Goal: Task Accomplishment & Management: Use online tool/utility

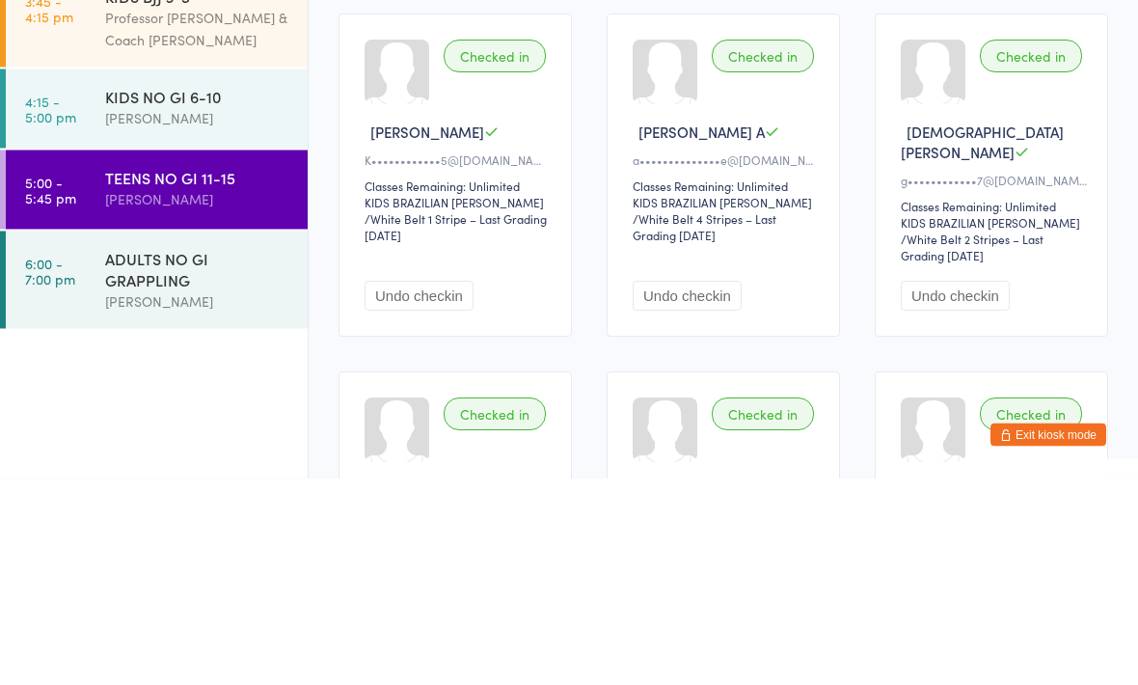
click at [169, 454] on div "ADULTS NO GI GRAPPLING" at bounding box center [198, 475] width 186 height 42
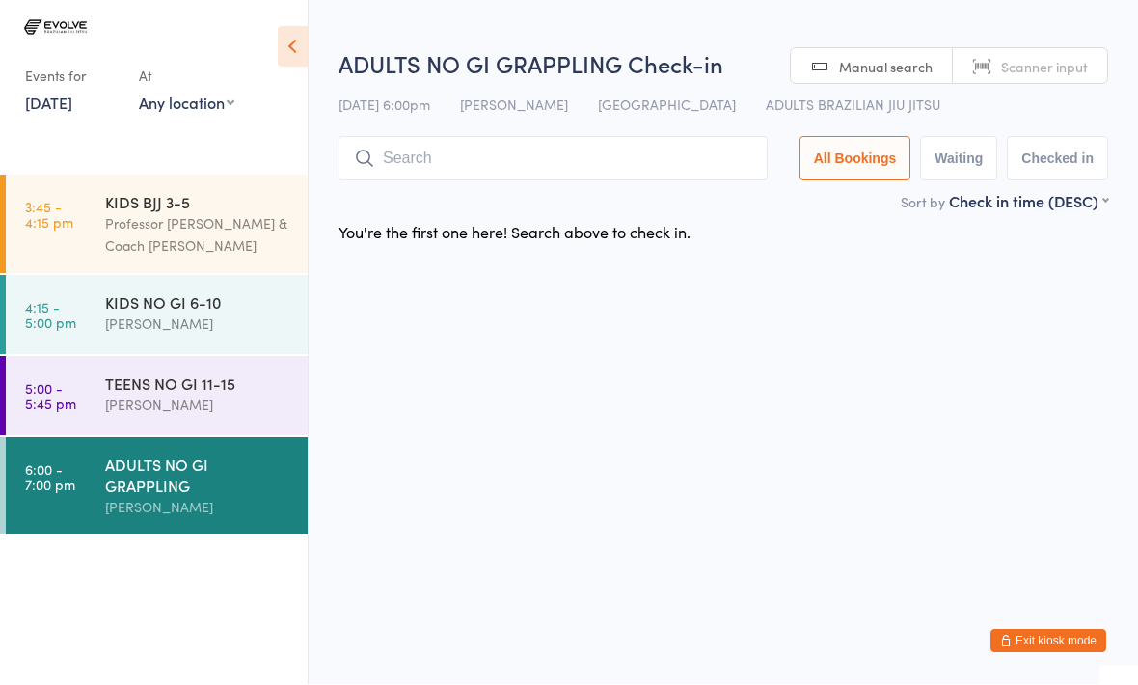
click at [453, 174] on input "search" at bounding box center [552, 159] width 429 height 44
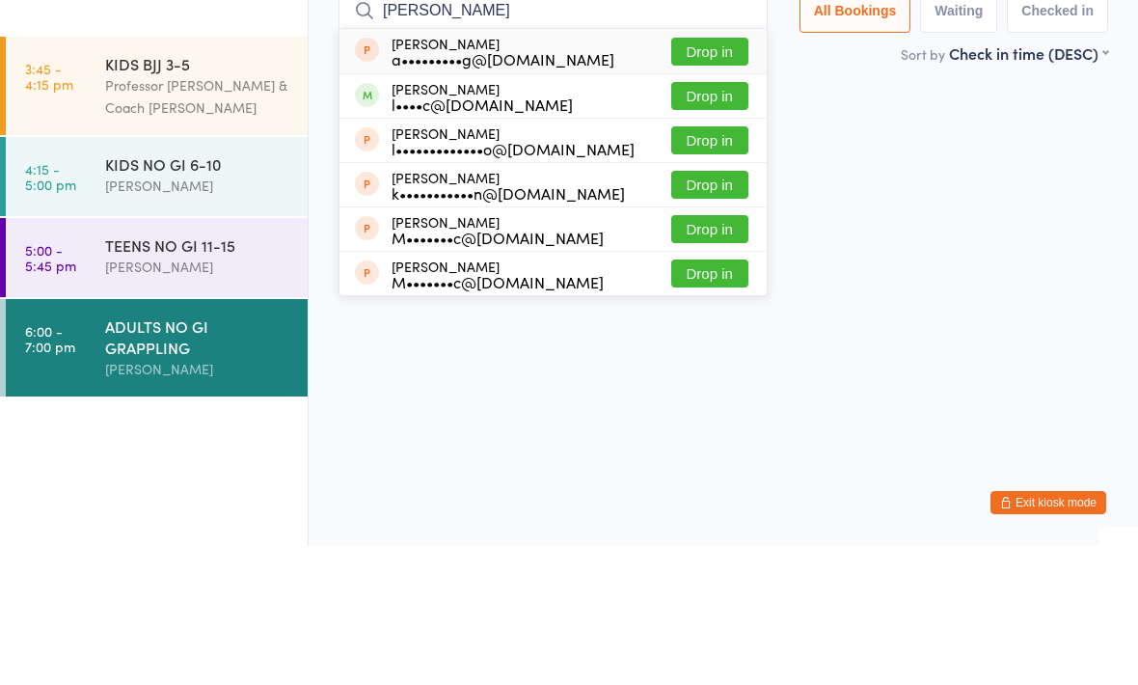
type input "Alex"
click at [704, 221] on button "Drop in" at bounding box center [709, 235] width 77 height 28
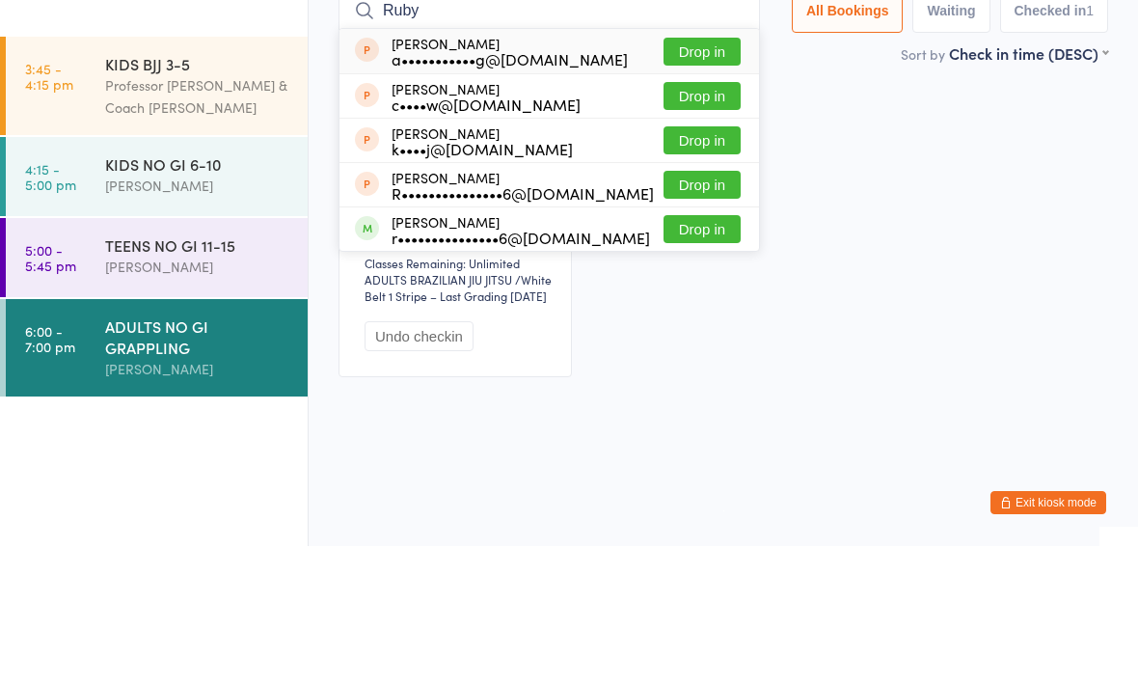
type input "Ruby"
click at [690, 354] on button "Drop in" at bounding box center [701, 368] width 77 height 28
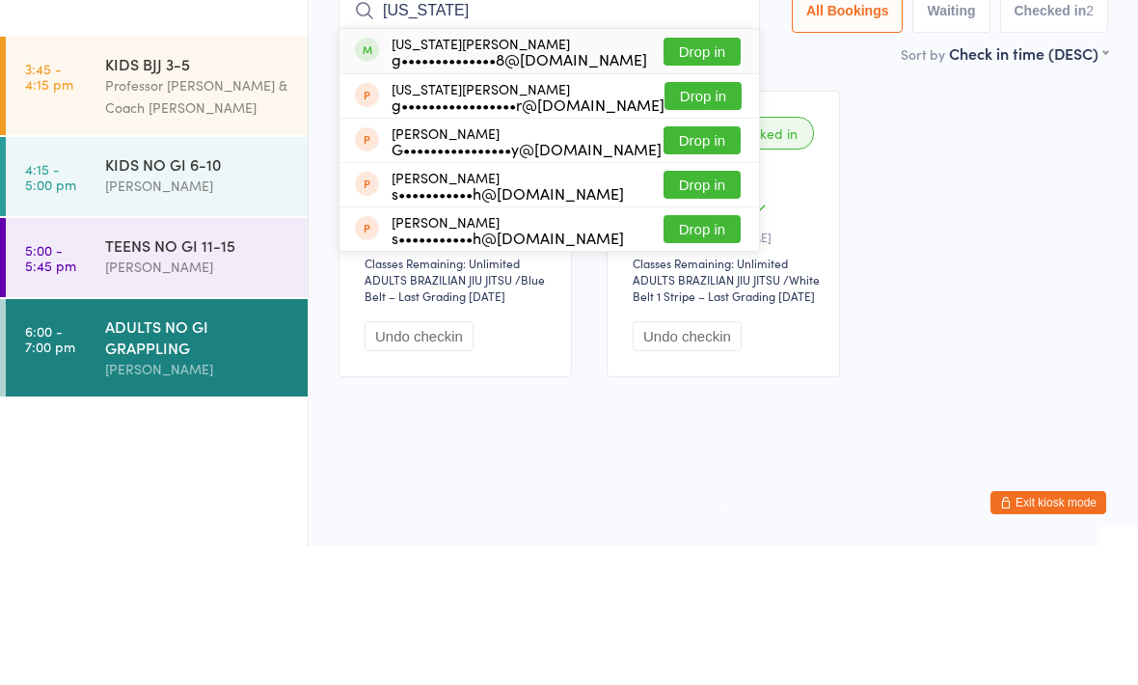
type input "Georgia"
click at [702, 176] on button "Drop in" at bounding box center [701, 190] width 77 height 28
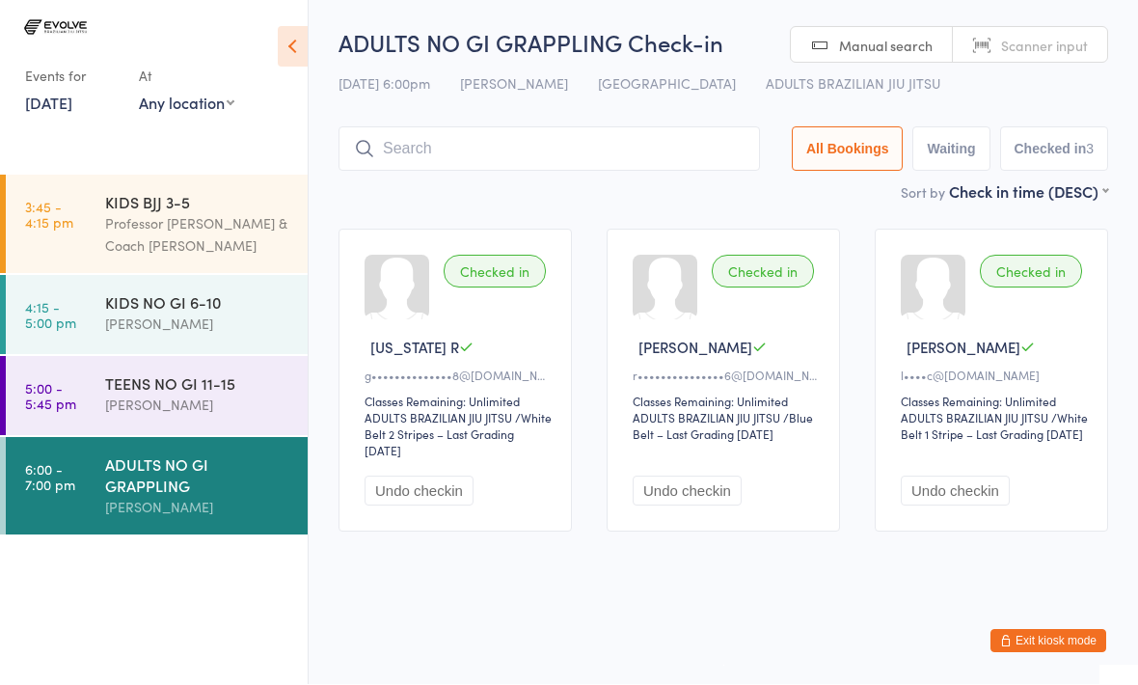
click at [632, 153] on input "search" at bounding box center [548, 149] width 421 height 44
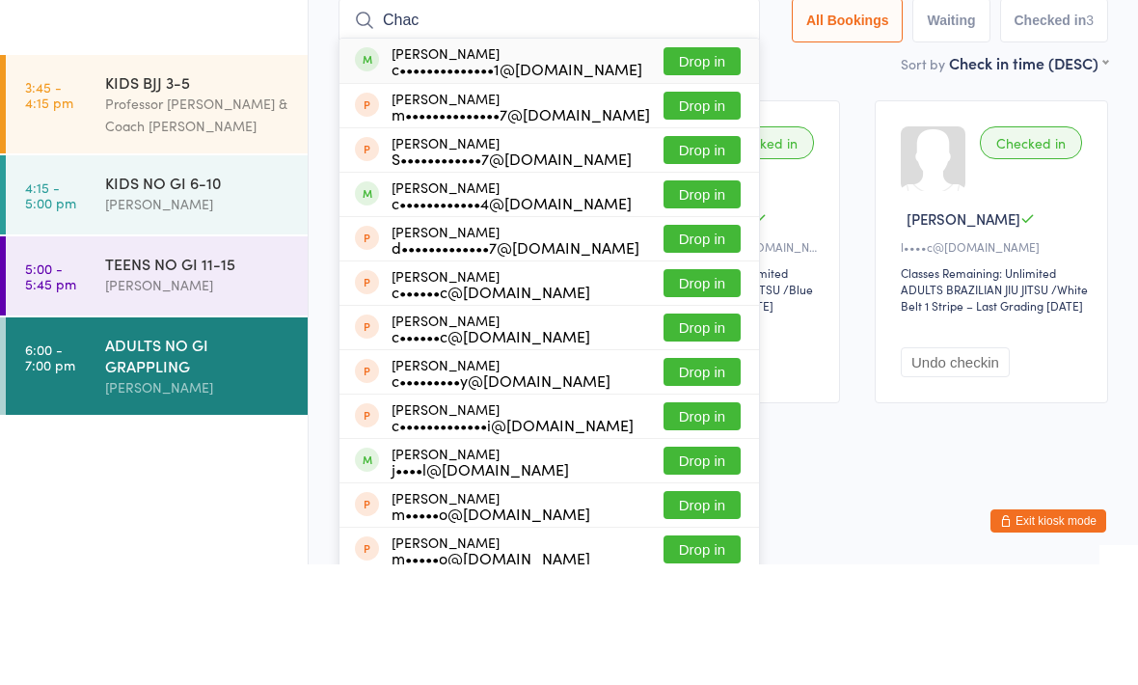
type input "Chac"
click at [699, 168] on button "Drop in" at bounding box center [701, 182] width 77 height 28
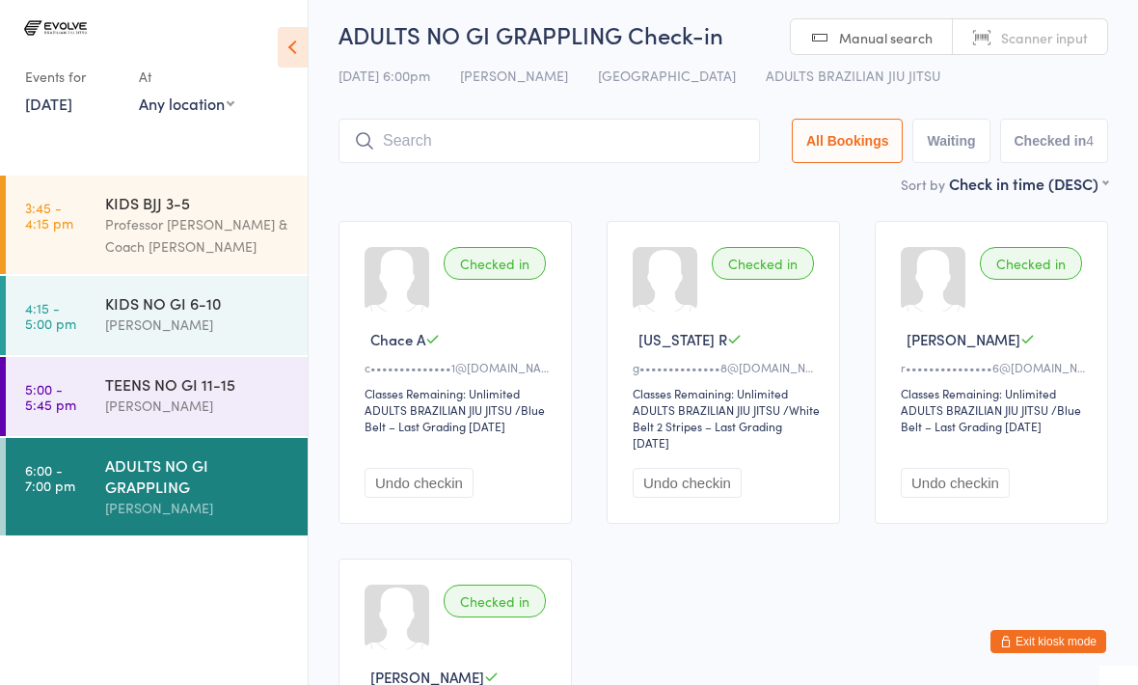
click at [686, 148] on input "search" at bounding box center [548, 141] width 421 height 44
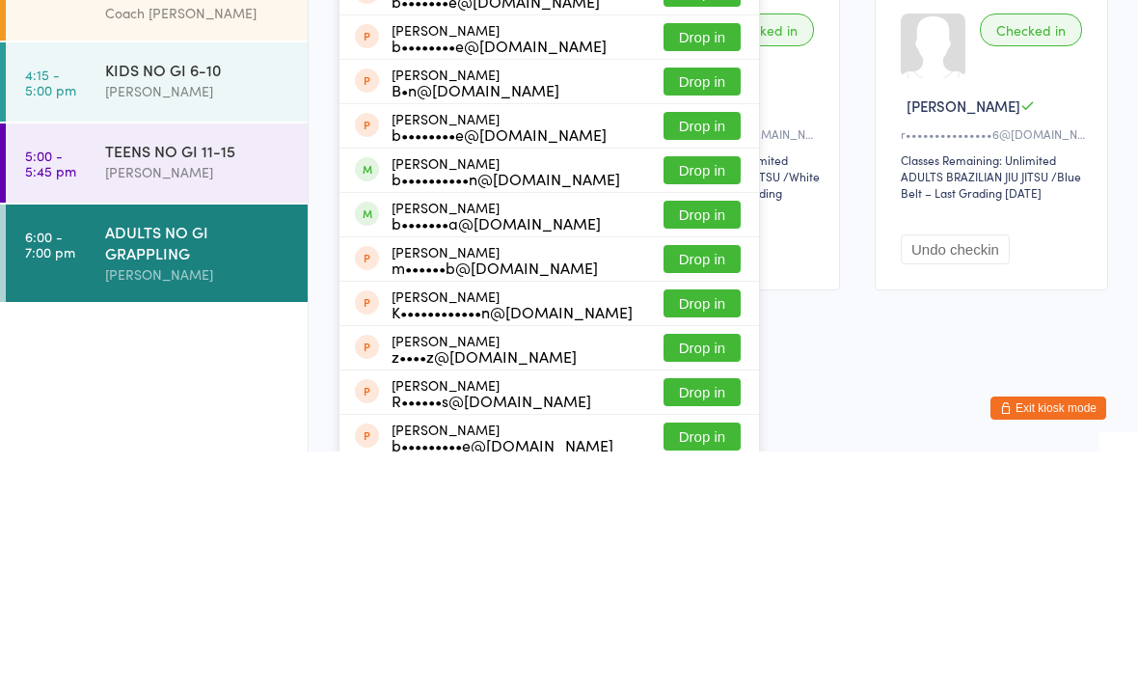
type input "Ben"
click at [707, 390] on button "Drop in" at bounding box center [701, 404] width 77 height 28
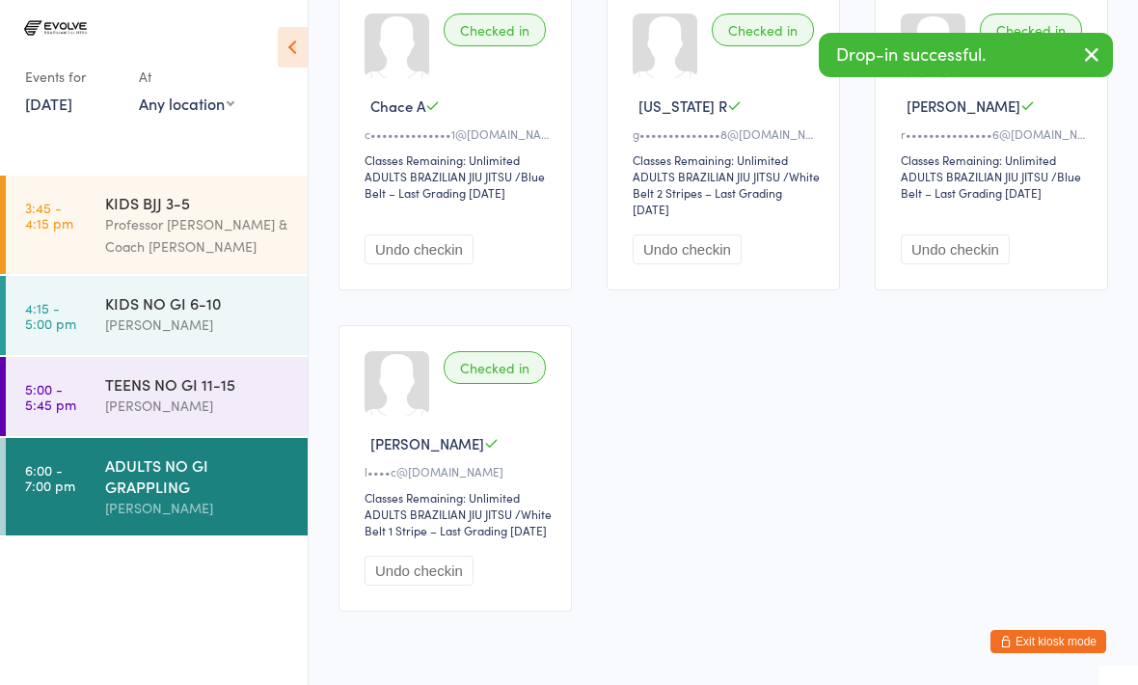
scroll to position [0, 0]
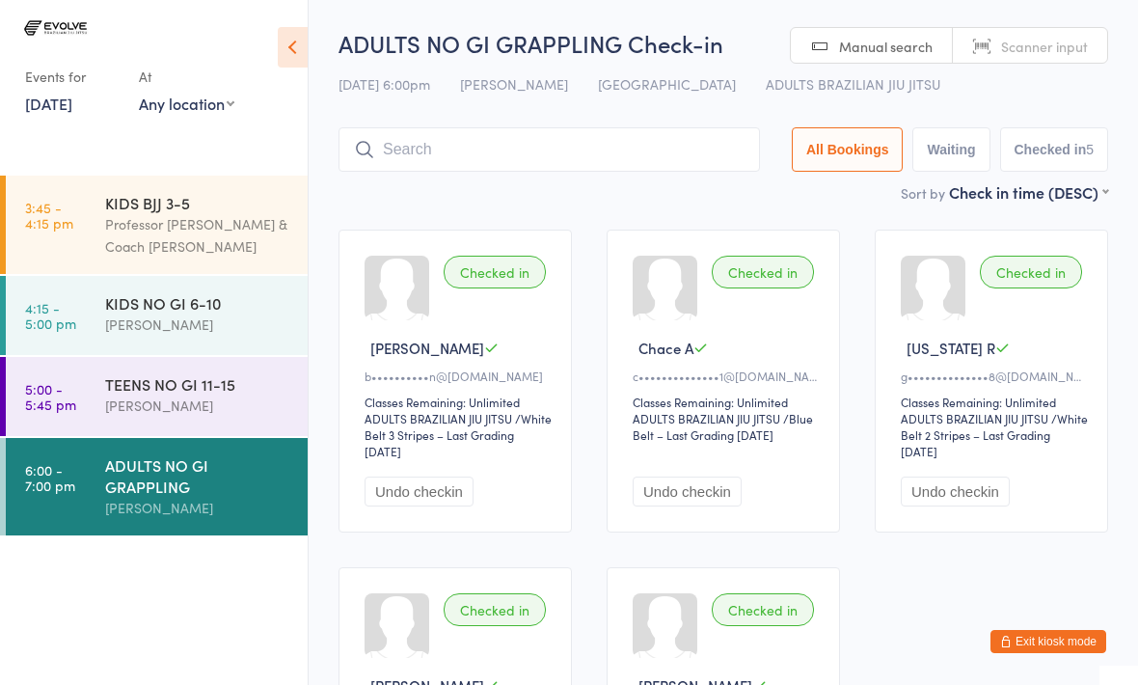
click at [305, 29] on icon at bounding box center [293, 47] width 30 height 40
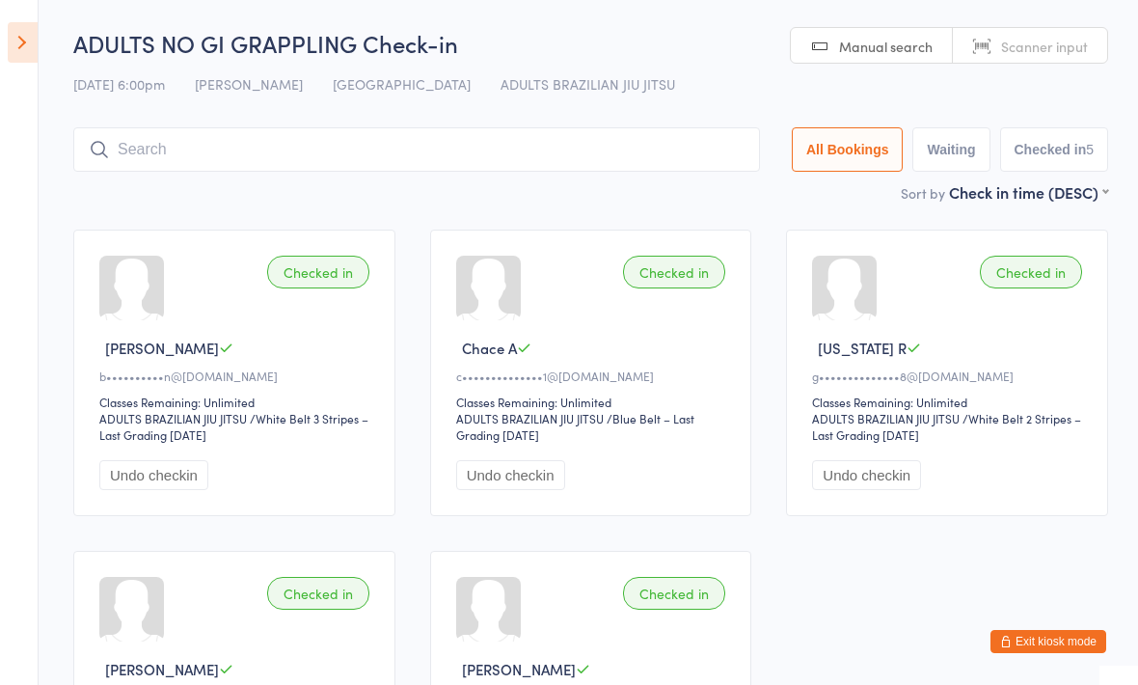
click at [1054, 684] on div "Checked in Ben K b••••••••••n@johnoxley.com.au Classes Remaining: Unlimited ADU…" at bounding box center [590, 533] width 1069 height 642
click at [1026, 653] on button "Exit kiosk mode" at bounding box center [1048, 641] width 116 height 23
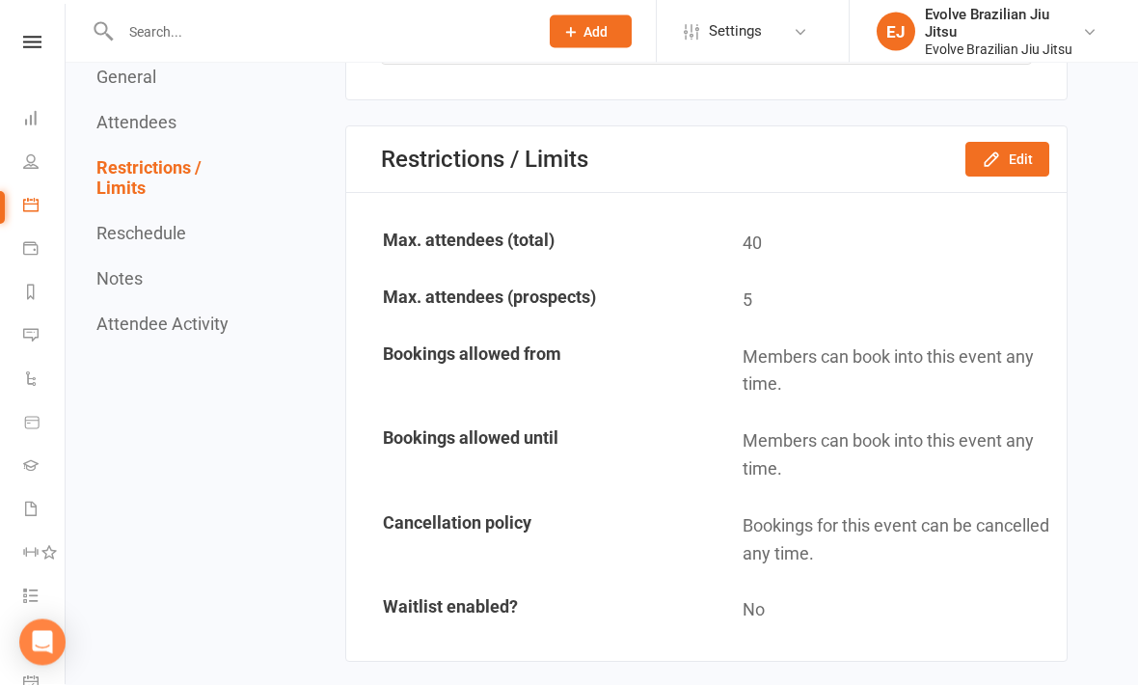
scroll to position [1481, 0]
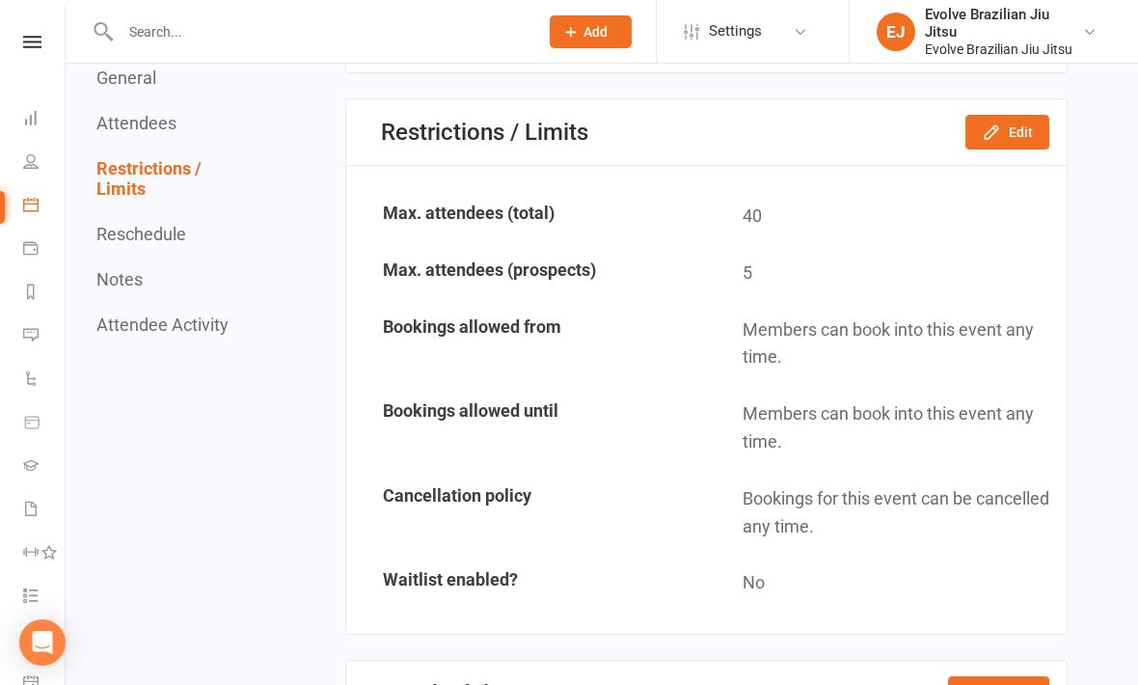
click at [40, 42] on icon at bounding box center [32, 42] width 18 height 13
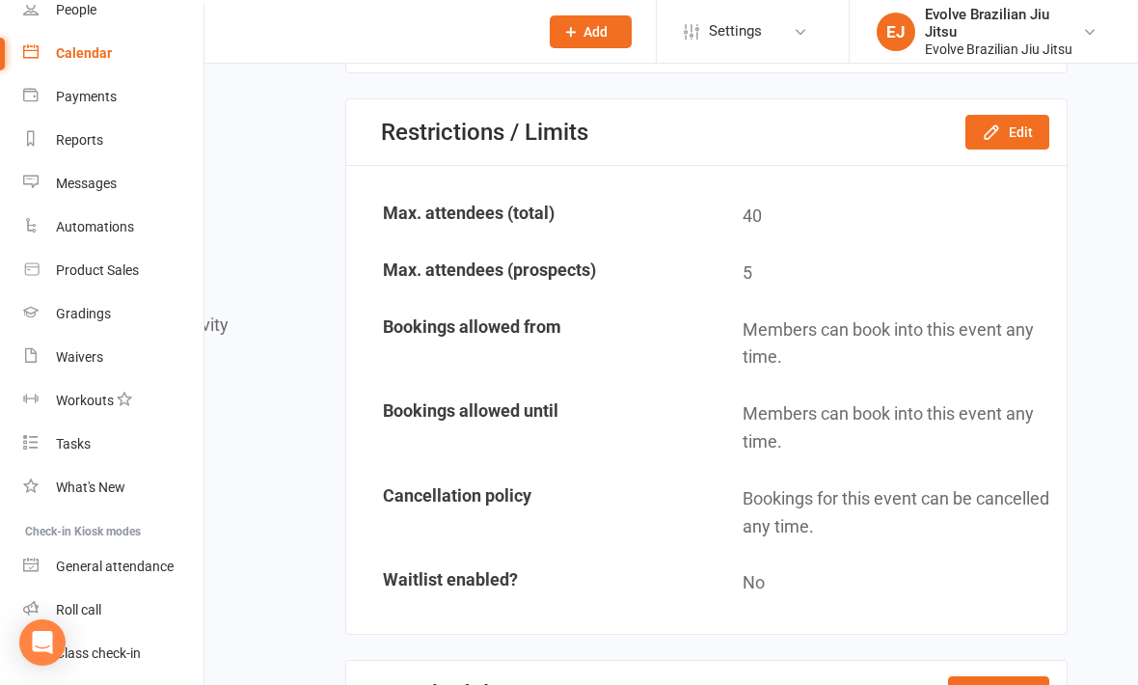
scroll to position [136, 0]
click at [86, 356] on div "Waivers" at bounding box center [79, 357] width 47 height 15
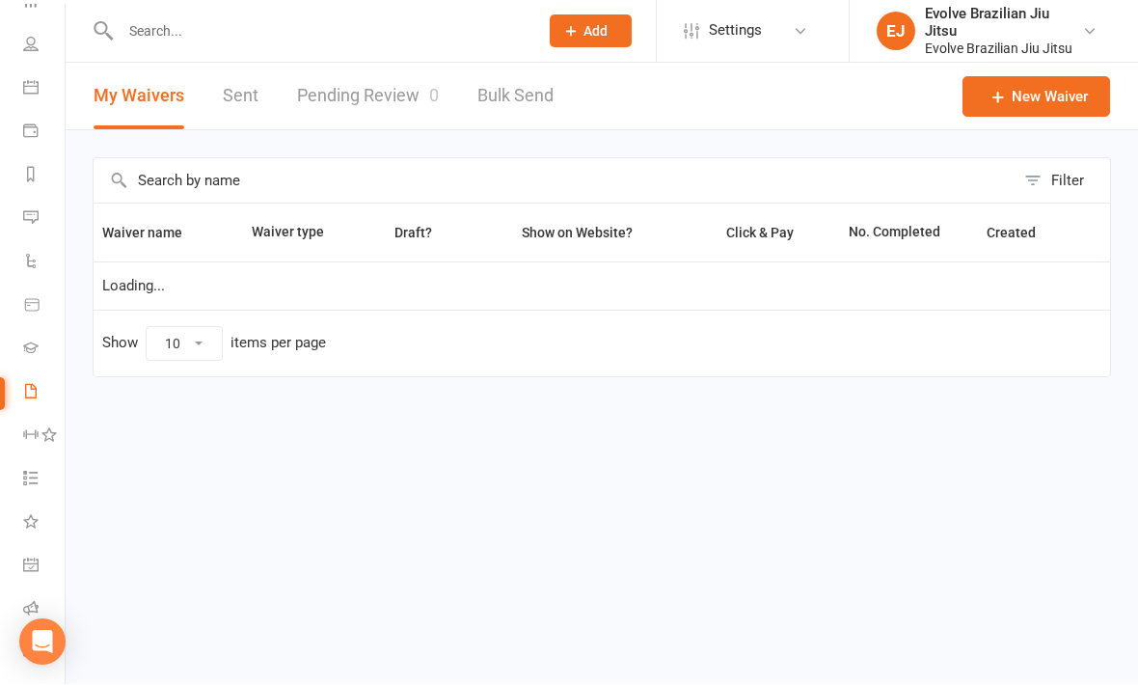
select select "100"
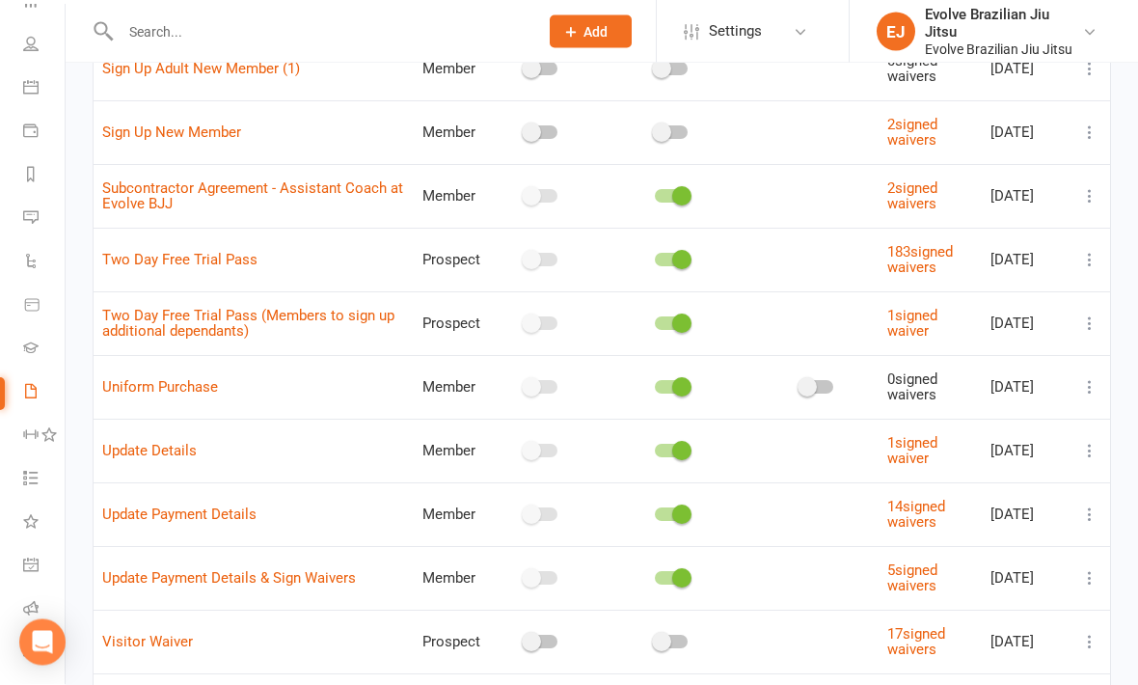
scroll to position [2459, 0]
click at [178, 514] on span "https://app.clubworx.com/s/Vcfc0SE4" at bounding box center [149, 520] width 117 height 18
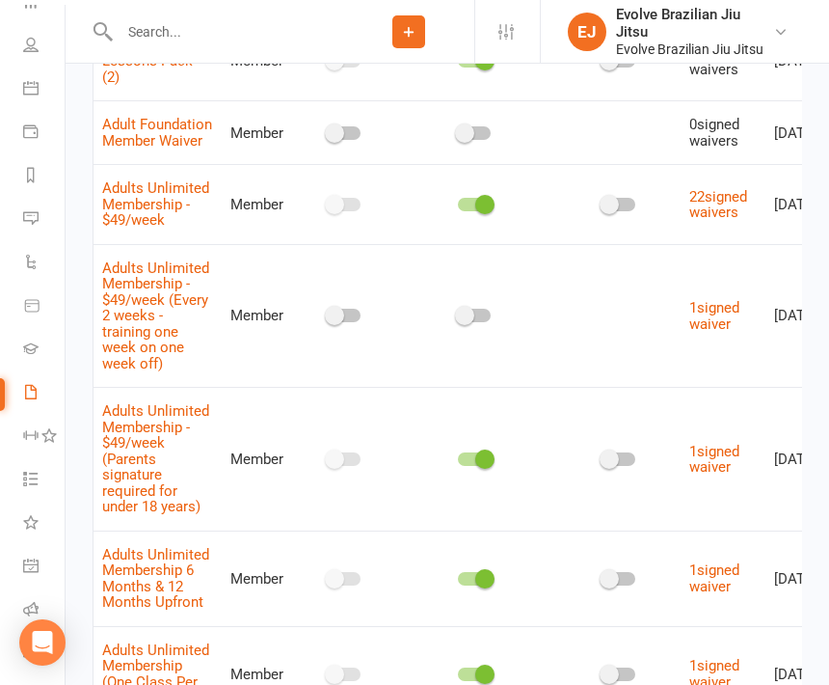
scroll to position [0, 0]
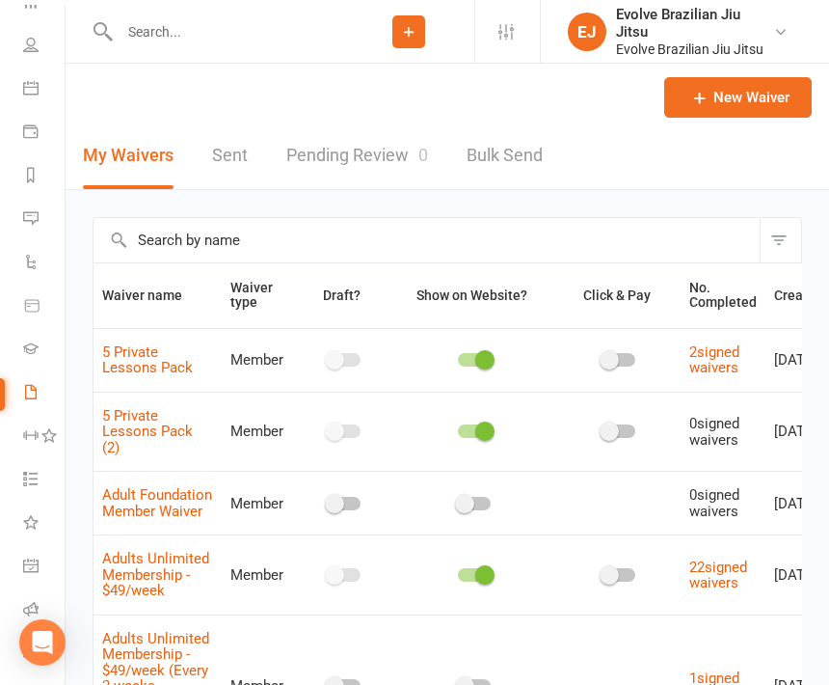
click at [412, 28] on icon at bounding box center [408, 31] width 17 height 17
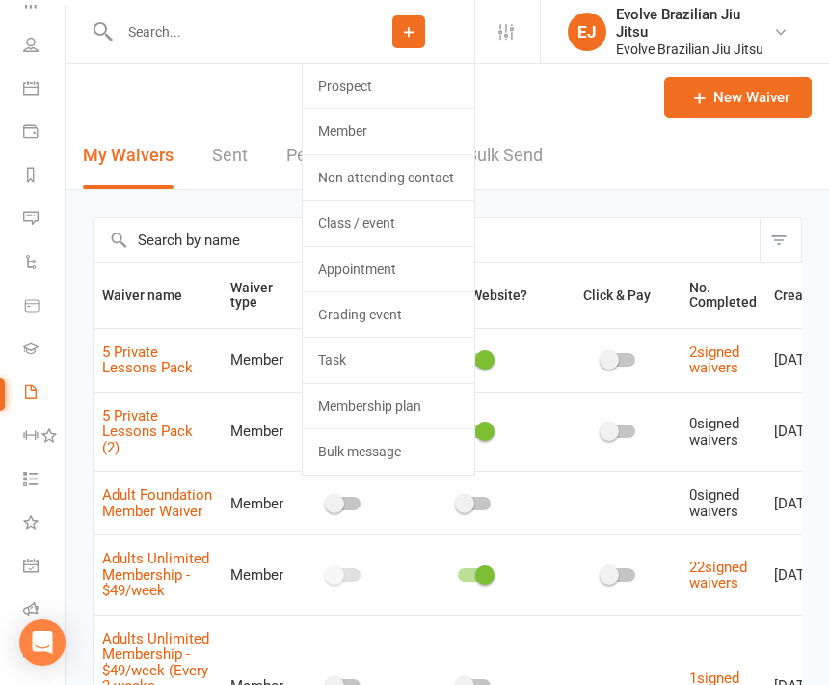
click at [580, 96] on header "My Waivers Sent Pending Review 0 Bulk Send New Waiver" at bounding box center [448, 127] width 764 height 126
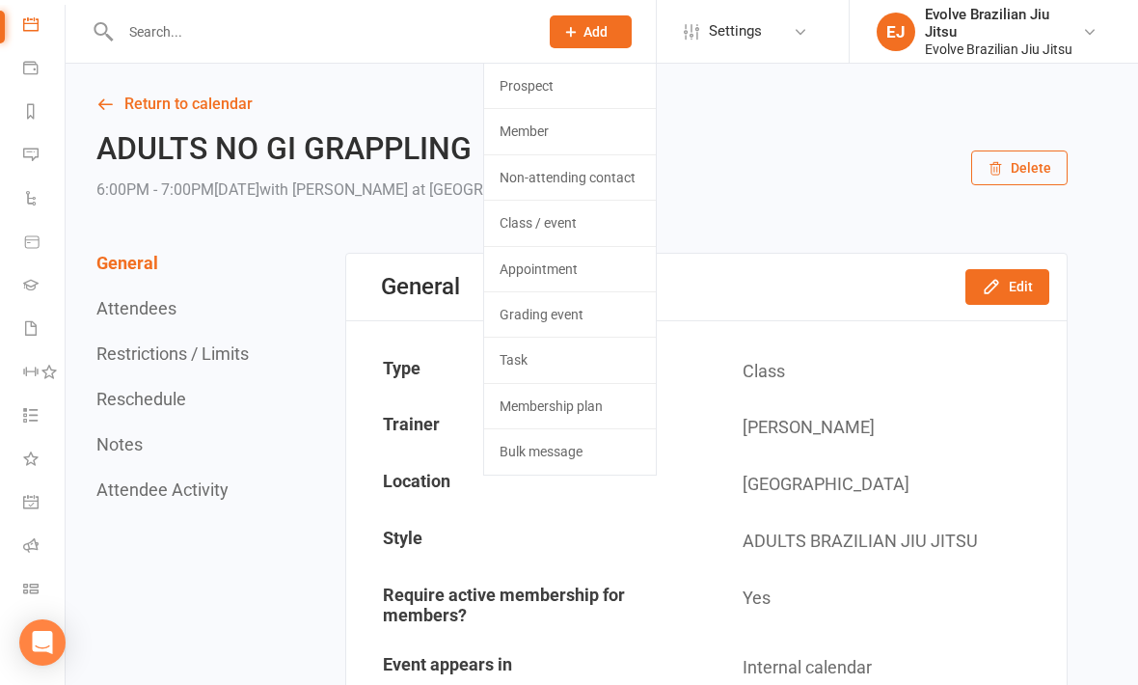
scroll to position [180, 0]
click at [39, 581] on link "Class check-in" at bounding box center [44, 590] width 43 height 43
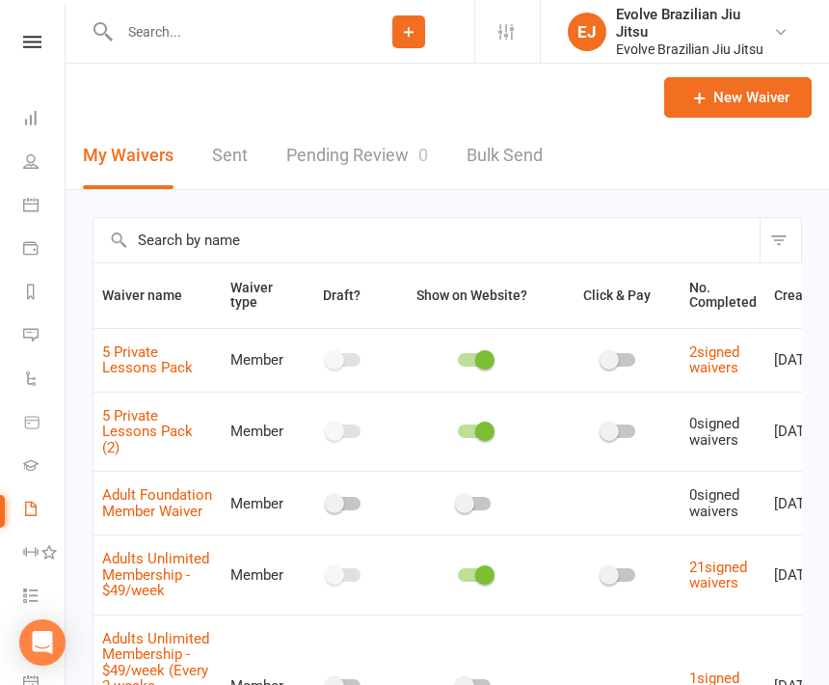
select select "100"
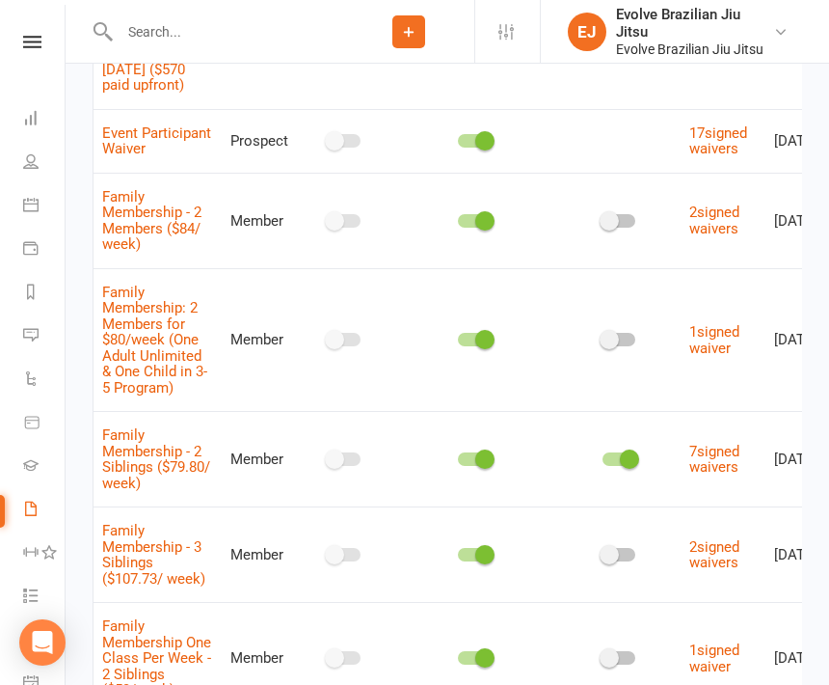
scroll to position [117, 0]
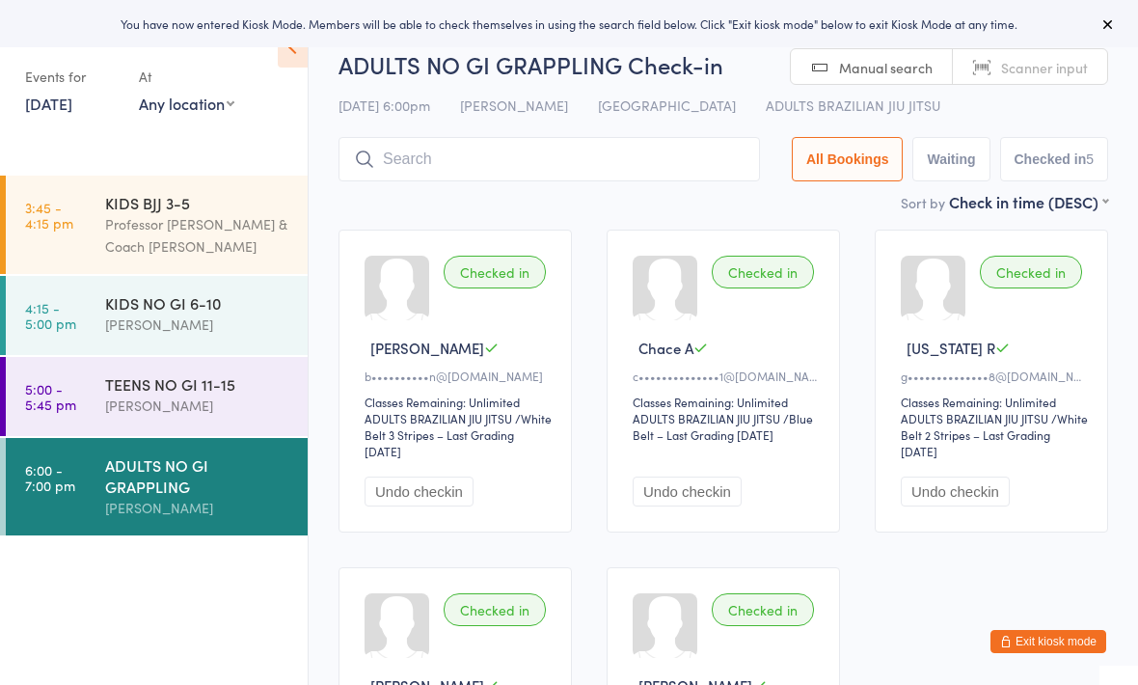
click at [637, 160] on input "search" at bounding box center [548, 159] width 421 height 44
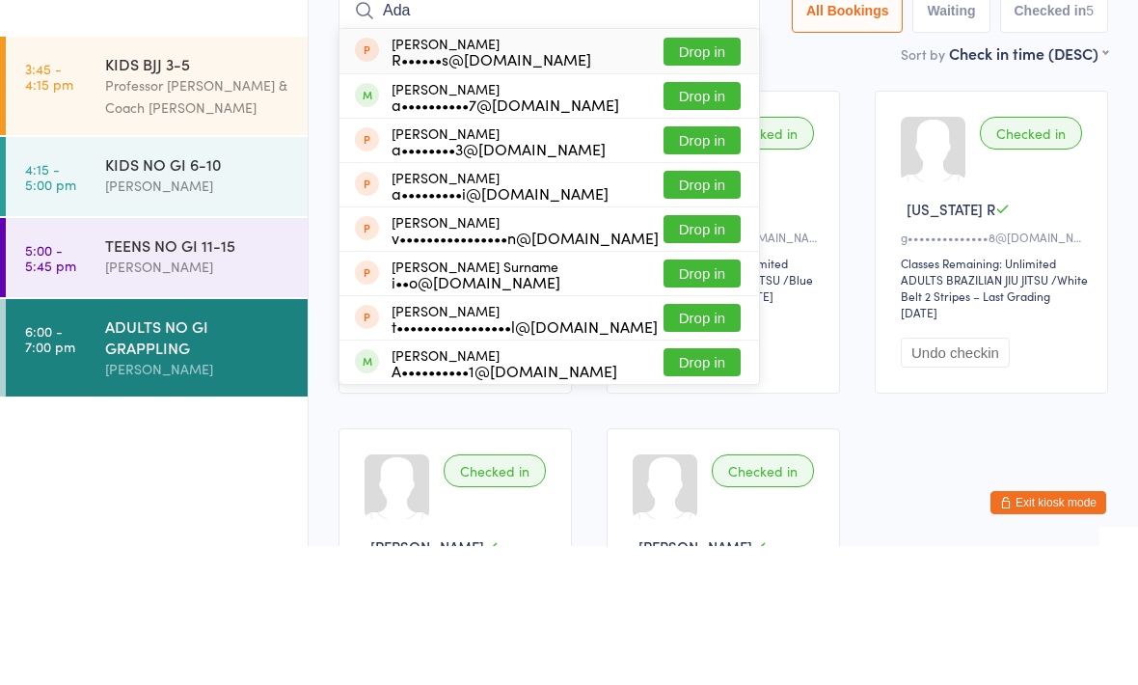
type input "Ada"
click at [698, 221] on button "Drop in" at bounding box center [701, 235] width 77 height 28
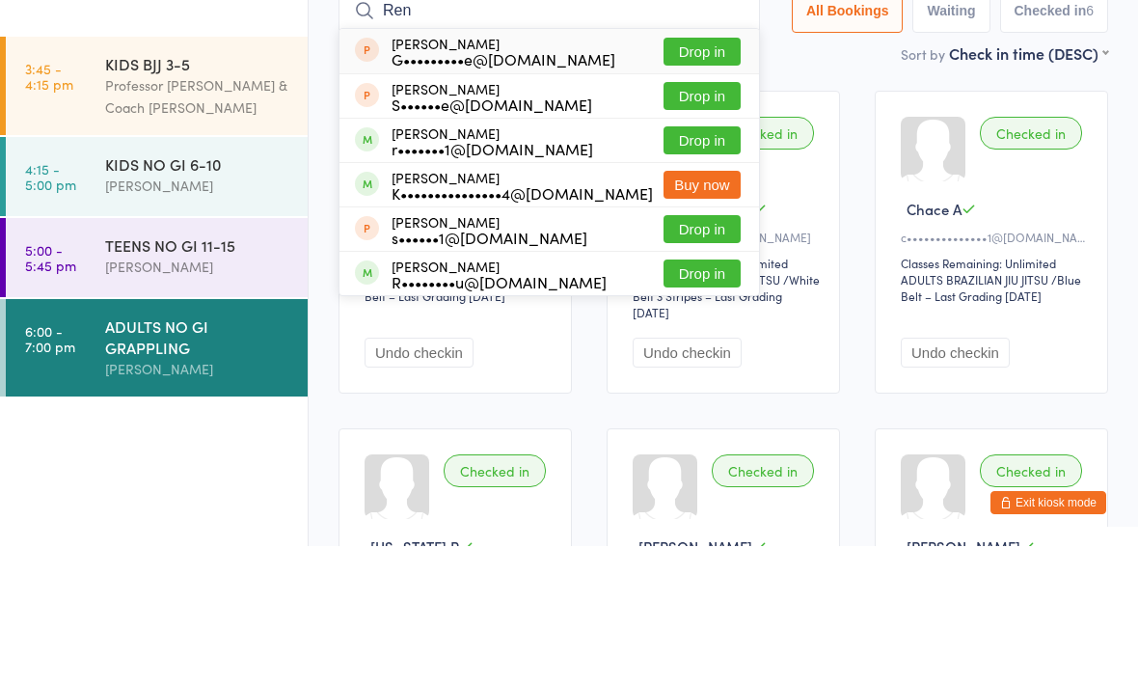
type input "Ren"
click at [678, 265] on button "Drop in" at bounding box center [701, 279] width 77 height 28
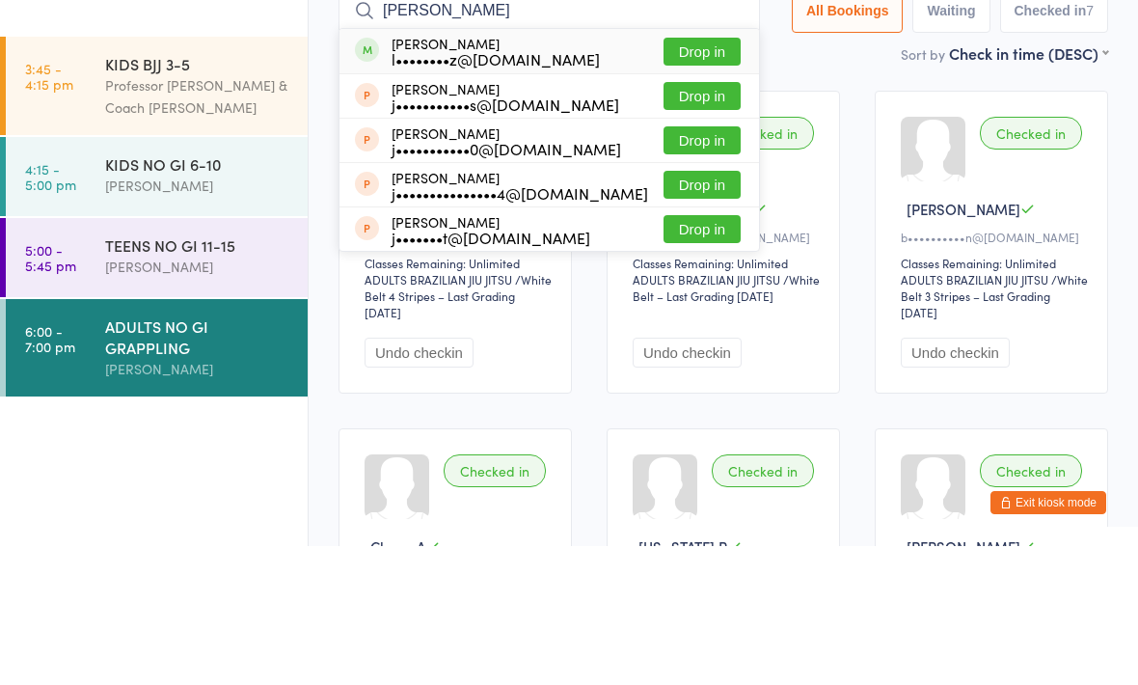
type input "[PERSON_NAME]"
click at [694, 176] on button "Drop in" at bounding box center [701, 190] width 77 height 28
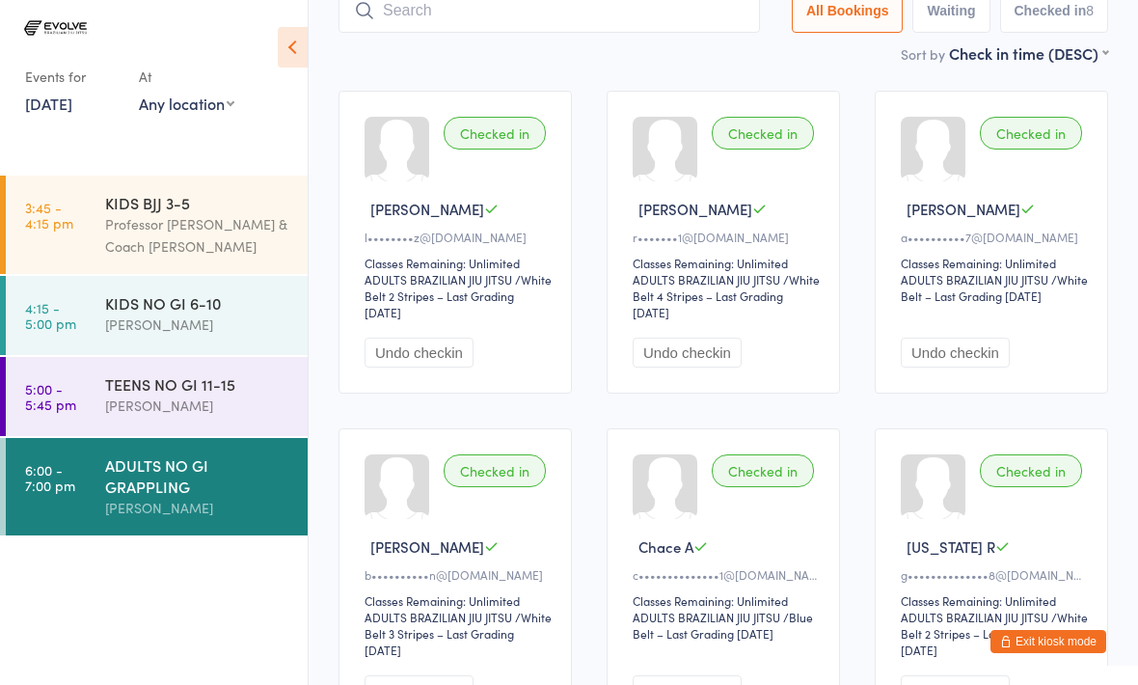
click at [389, 23] on input "search" at bounding box center [548, 10] width 421 height 44
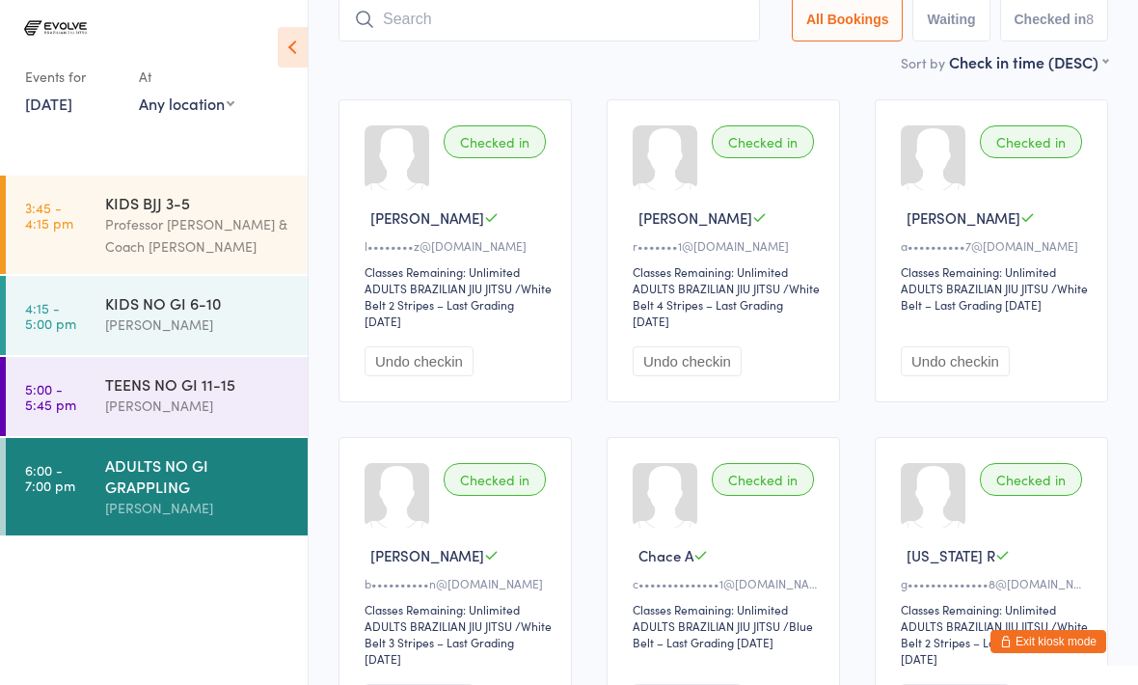
scroll to position [129, 0]
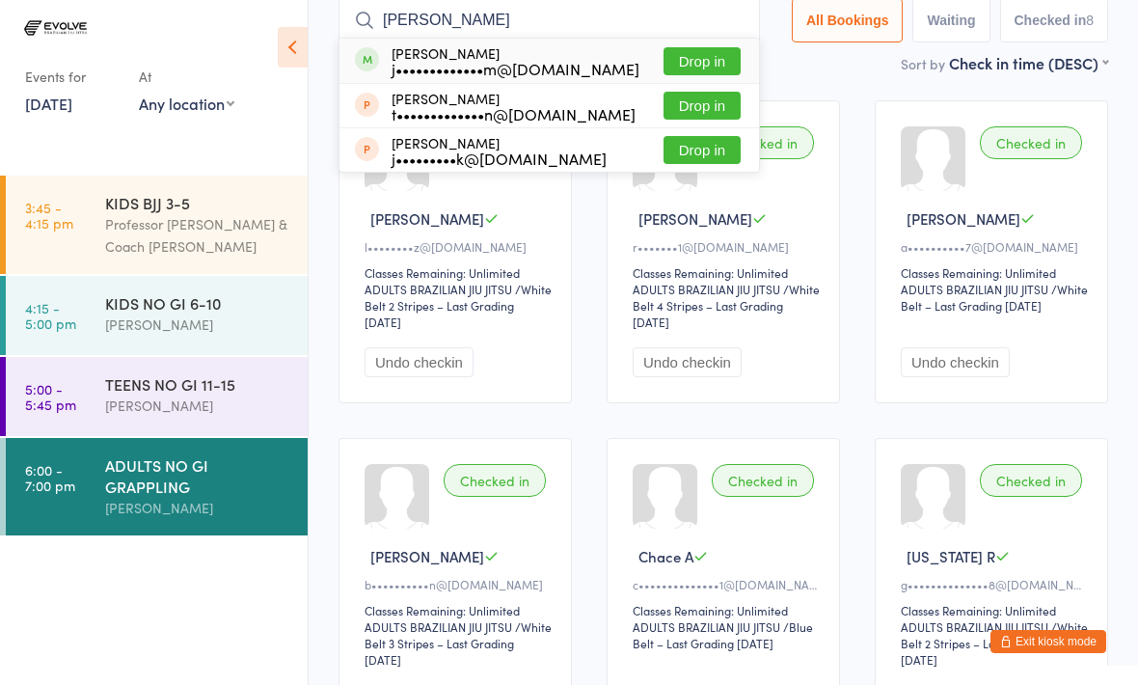
type input "[PERSON_NAME]"
click at [692, 56] on button "Drop in" at bounding box center [701, 61] width 77 height 28
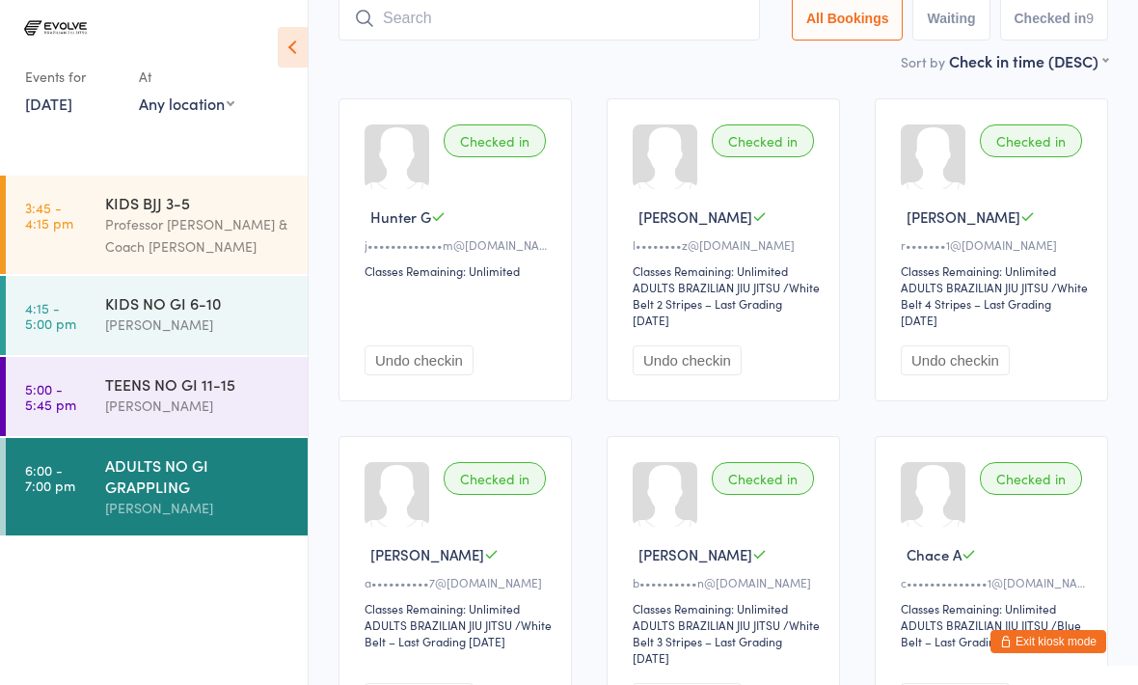
click at [456, 21] on input "search" at bounding box center [548, 18] width 421 height 44
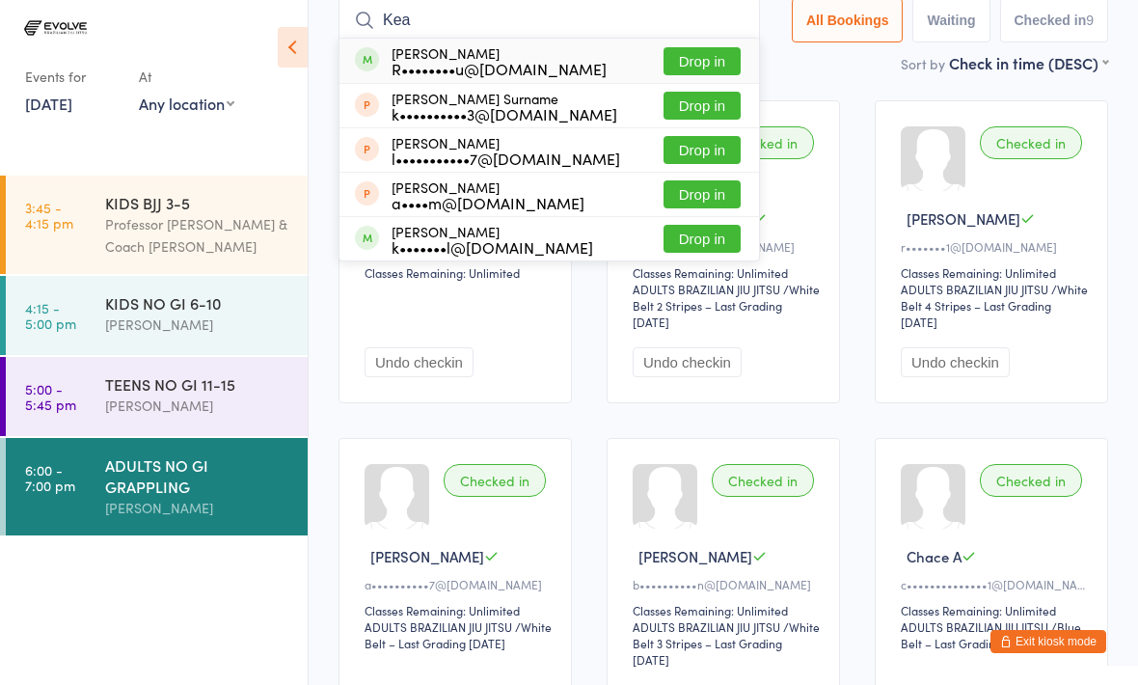
scroll to position [128, 0]
type input "Kea"
click at [700, 74] on button "Drop in" at bounding box center [701, 62] width 77 height 28
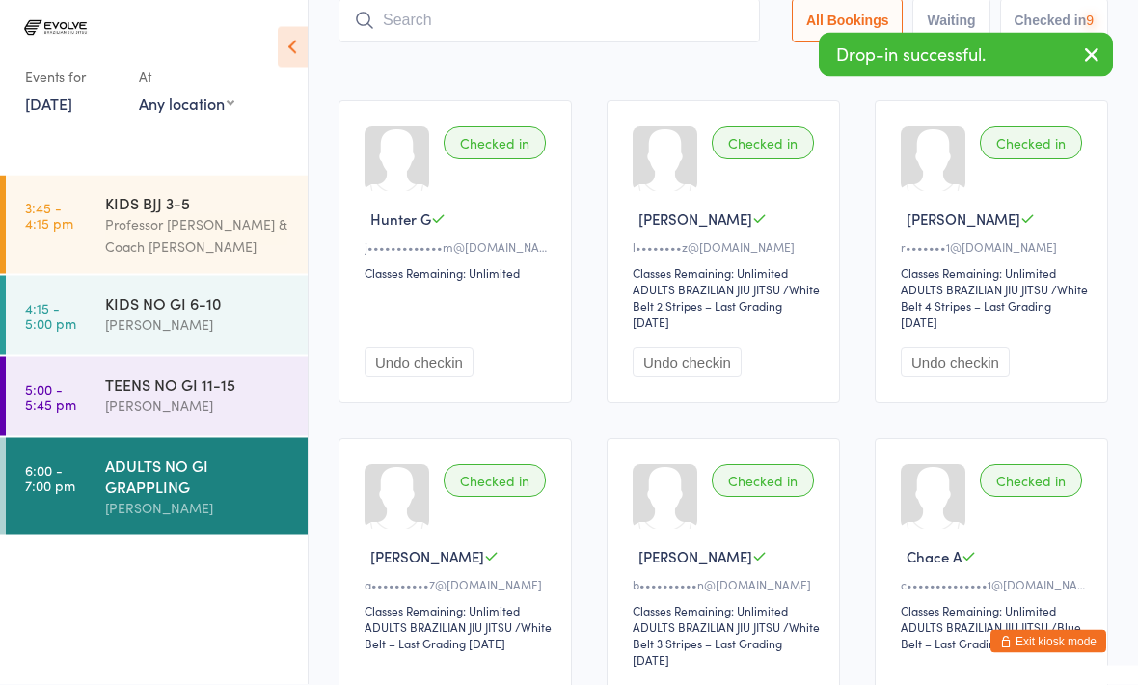
scroll to position [129, 0]
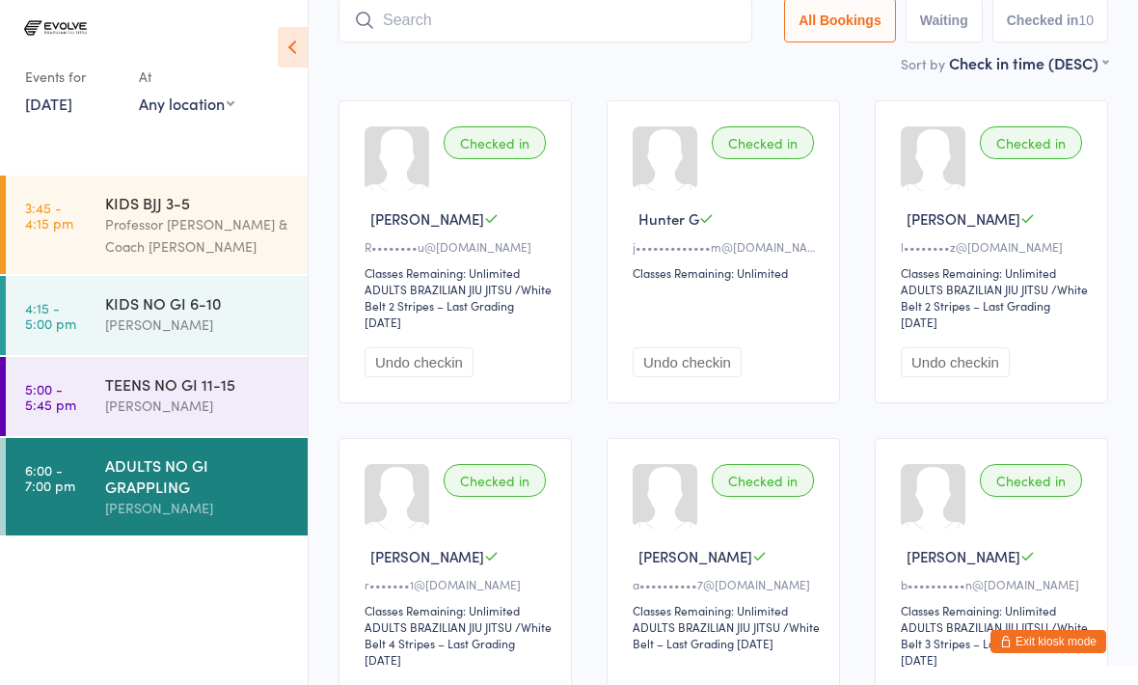
click at [456, 14] on input "search" at bounding box center [545, 20] width 414 height 44
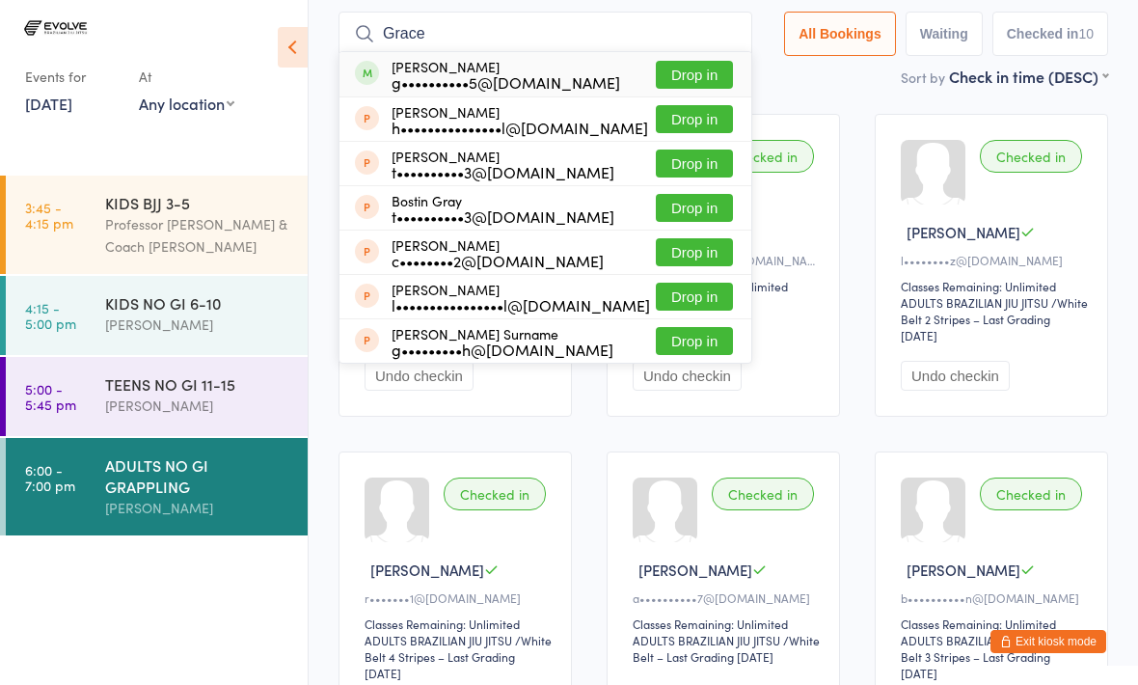
scroll to position [113, 0]
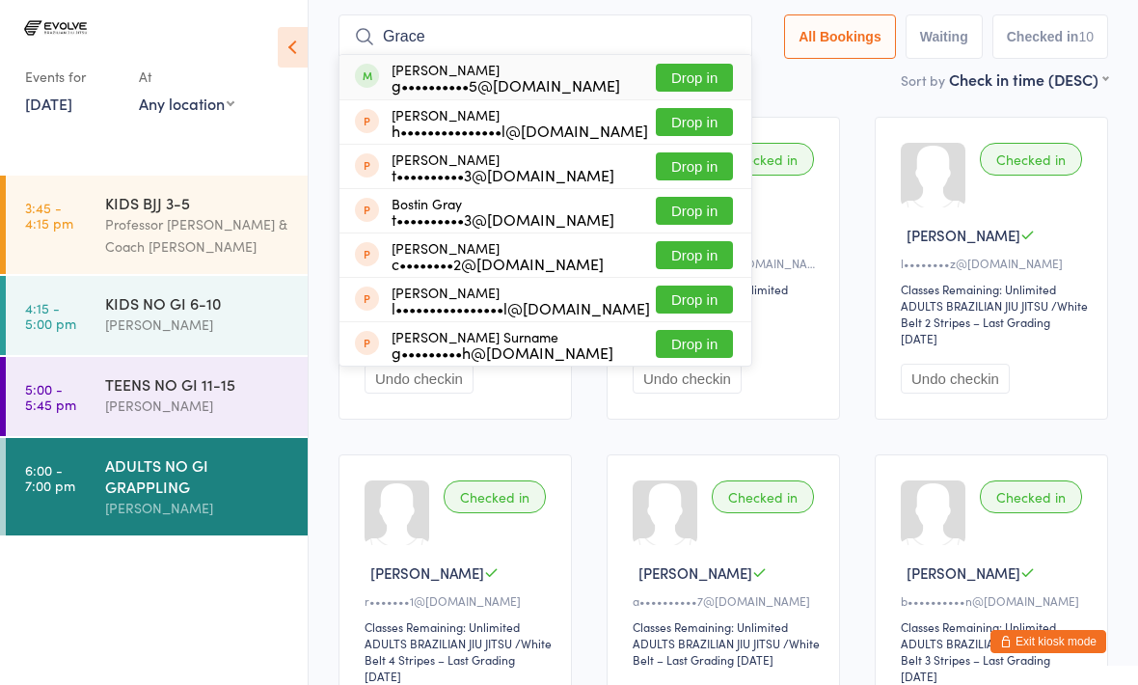
type input "Grace"
click at [687, 78] on button "Drop in" at bounding box center [694, 78] width 77 height 28
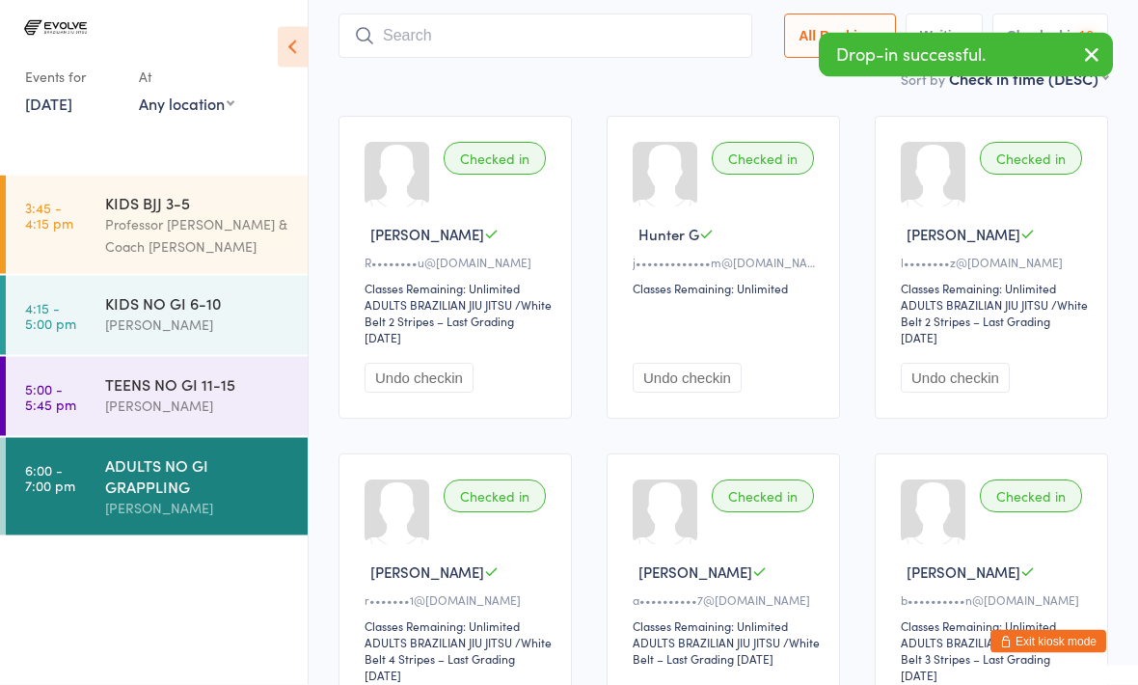
scroll to position [114, 0]
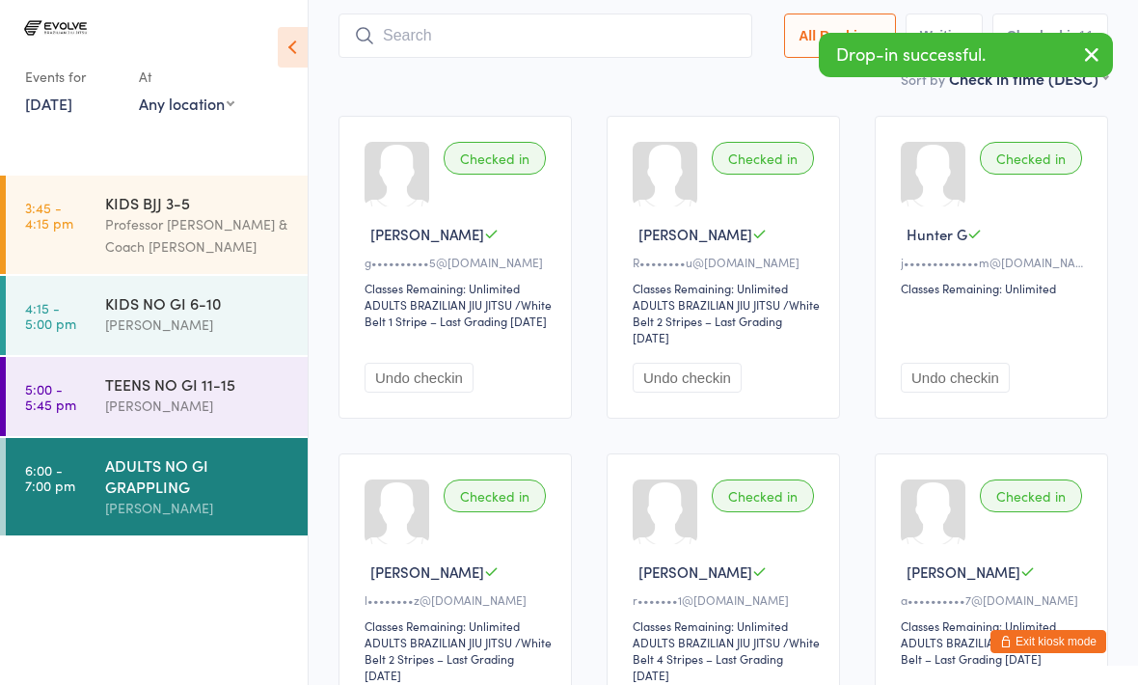
click at [443, 55] on input "search" at bounding box center [545, 35] width 414 height 44
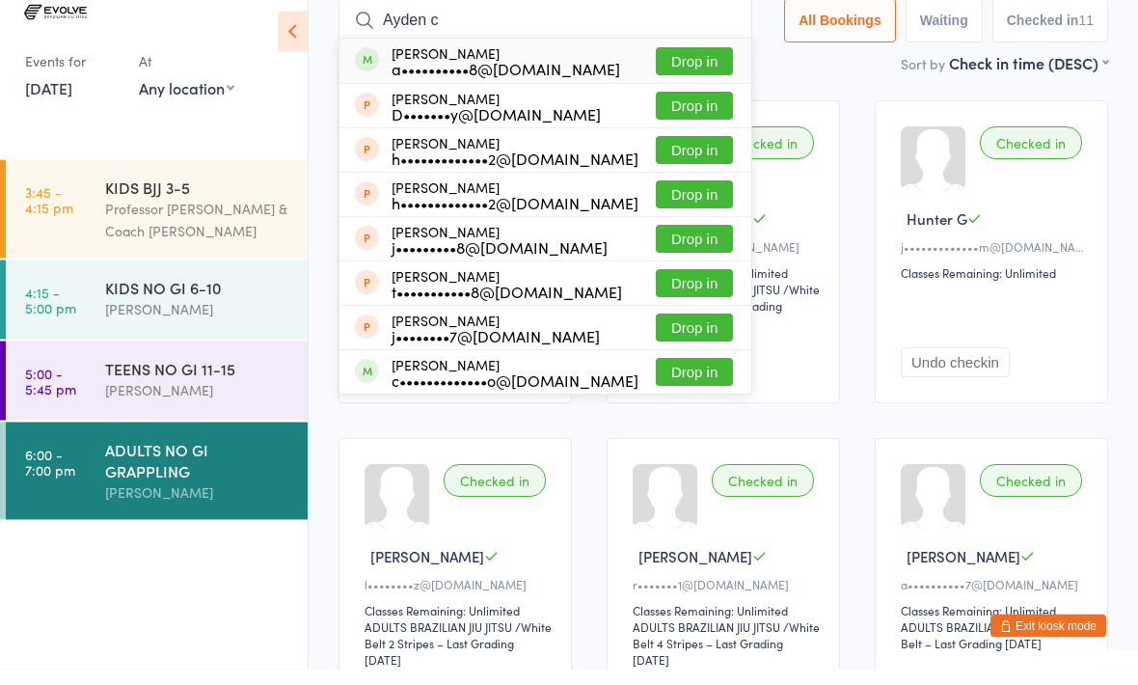
type input "Ayden c"
click at [426, 77] on div "a••••••••••8@[DOMAIN_NAME]" at bounding box center [505, 84] width 229 height 15
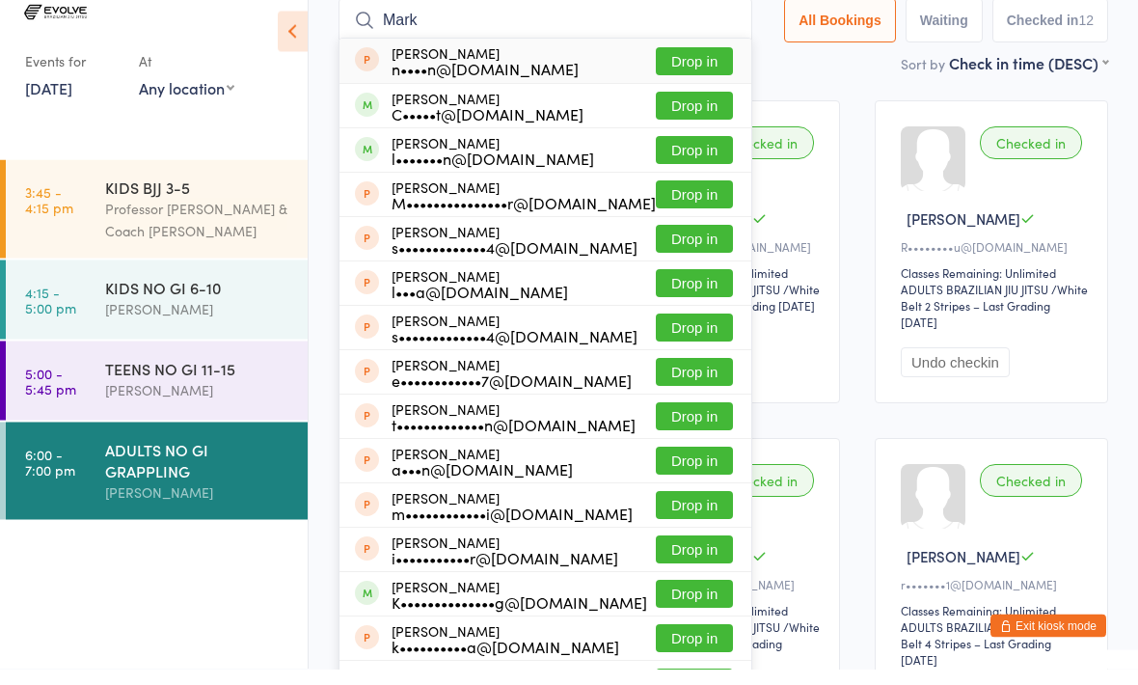
type input "Mark"
click at [684, 152] on button "Drop in" at bounding box center [694, 166] width 77 height 28
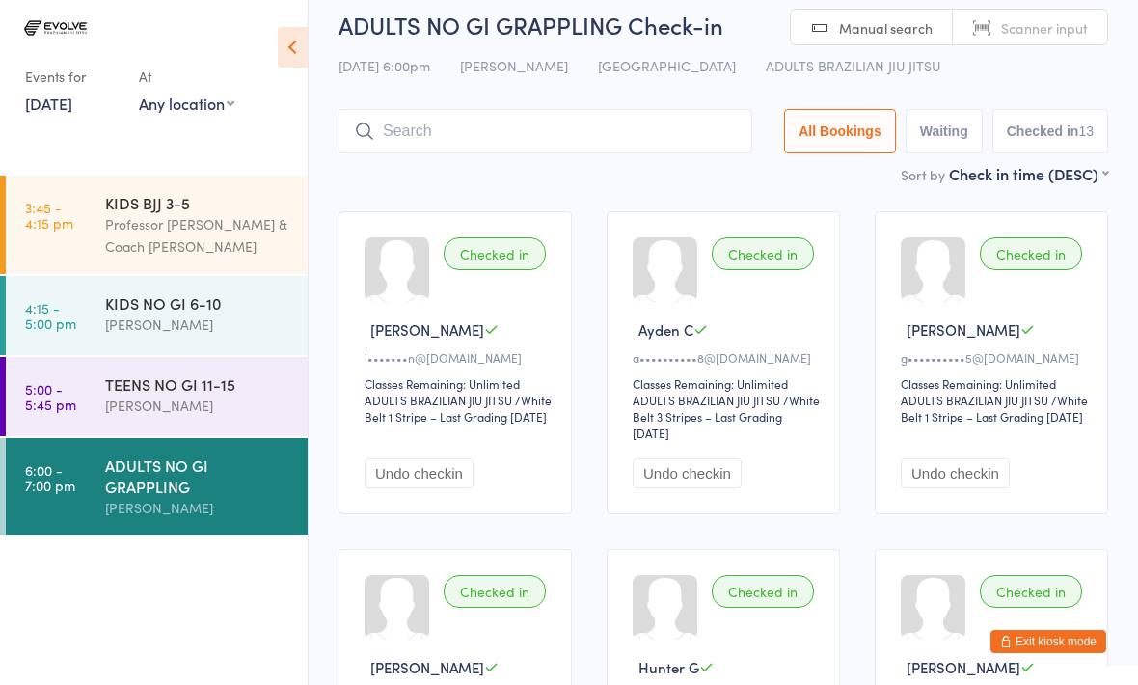
scroll to position [0, 0]
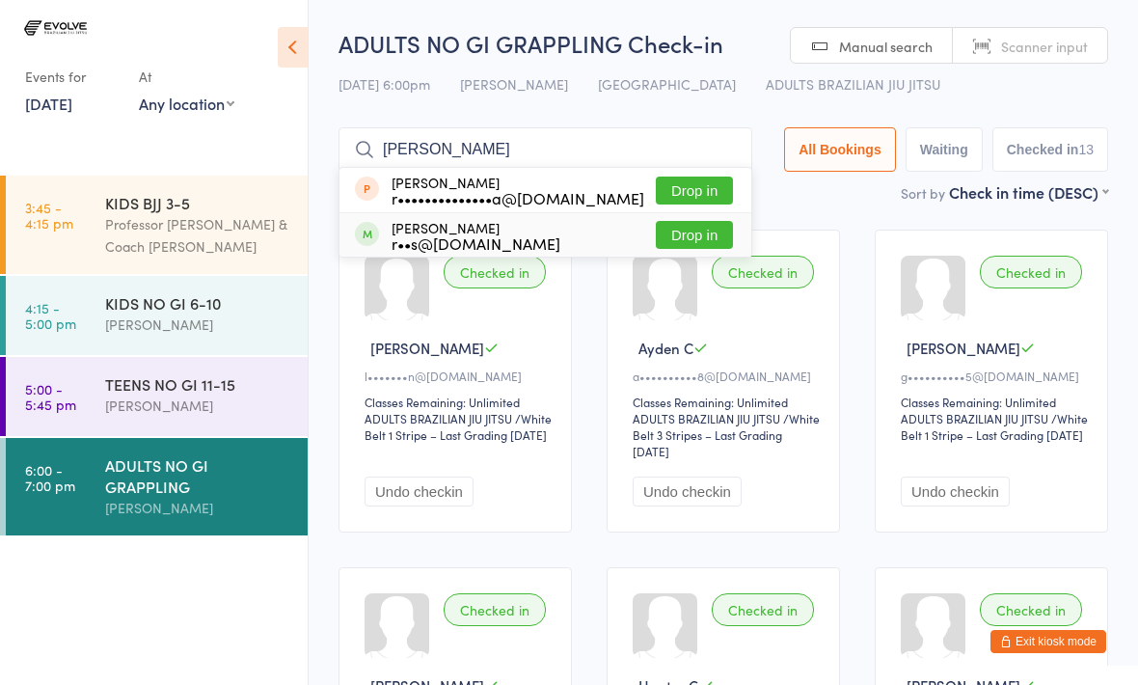
type input "[PERSON_NAME]"
click at [424, 245] on div "r••s@[DOMAIN_NAME]" at bounding box center [475, 242] width 169 height 15
